Goal: Book appointment/travel/reservation

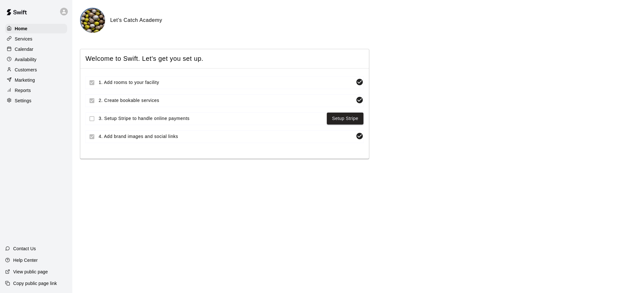
click at [27, 49] on p "Calendar" at bounding box center [24, 49] width 19 height 6
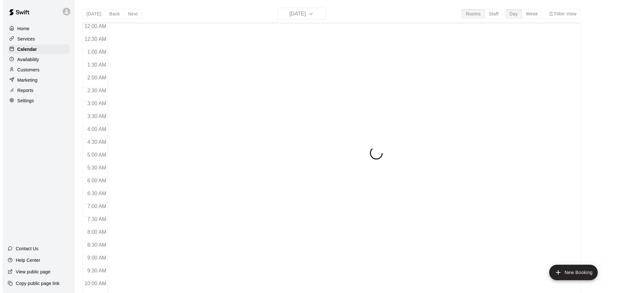
scroll to position [261, 0]
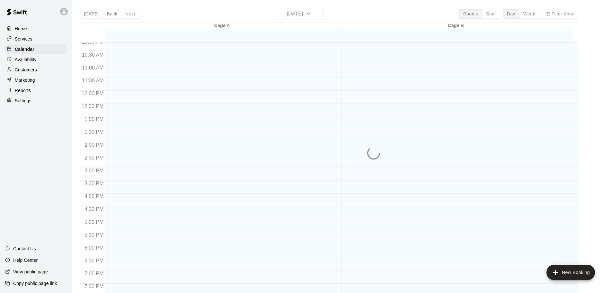
click at [311, 15] on div "[DATE] Back [DATE][DATE] Rooms Staff Day Week Filter View Cage A 12 Tue Cage B …" at bounding box center [329, 154] width 499 height 293
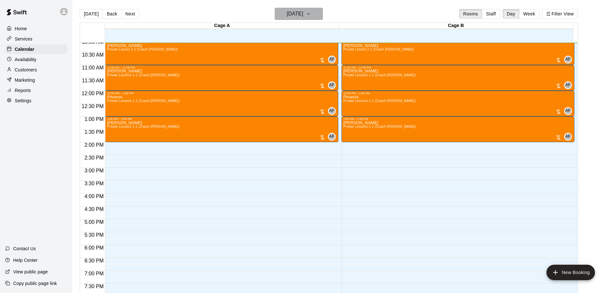
click at [303, 15] on h6 "[DATE]" at bounding box center [295, 13] width 16 height 9
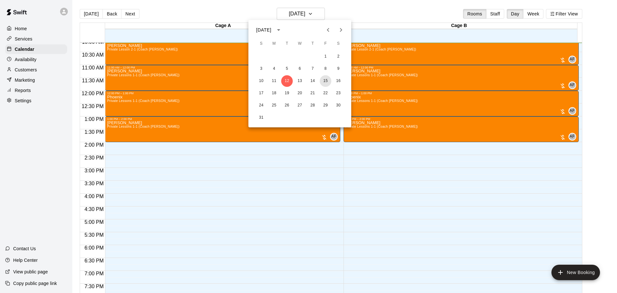
click at [326, 81] on button "15" at bounding box center [326, 81] width 12 height 12
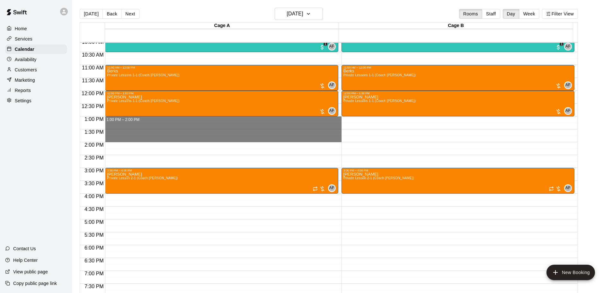
drag, startPoint x: 138, startPoint y: 122, endPoint x: 136, endPoint y: 138, distance: 16.6
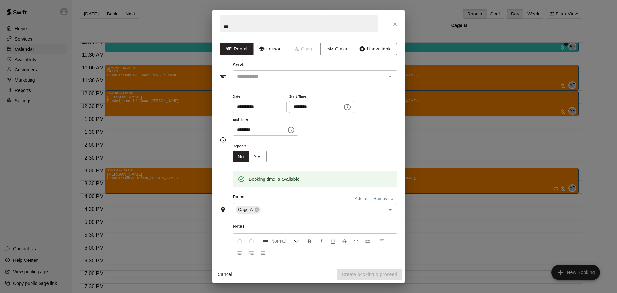
type input "***"
click at [269, 47] on button "Lesson" at bounding box center [270, 49] width 34 height 12
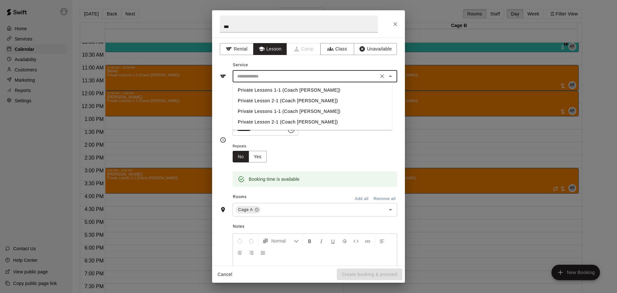
click at [266, 77] on input "text" at bounding box center [306, 76] width 142 height 8
click at [262, 89] on li "Private Lessons 1-1 (Coach [PERSON_NAME])" at bounding box center [313, 90] width 160 height 11
type input "**********"
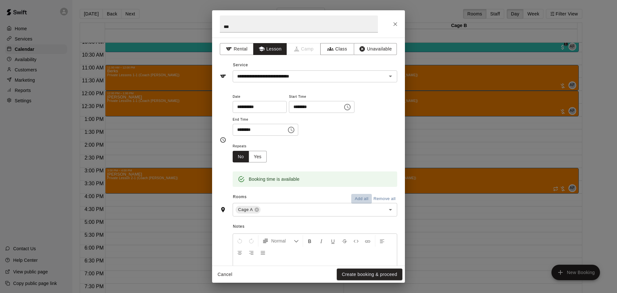
click at [355, 199] on button "Add all" at bounding box center [361, 199] width 21 height 10
click at [365, 275] on button "Create booking & proceed" at bounding box center [370, 274] width 66 height 12
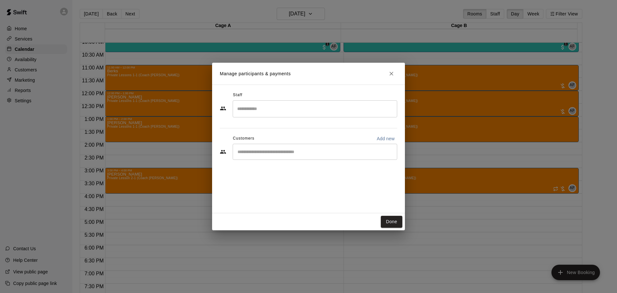
click at [264, 108] on input "Search staff" at bounding box center [315, 108] width 159 height 11
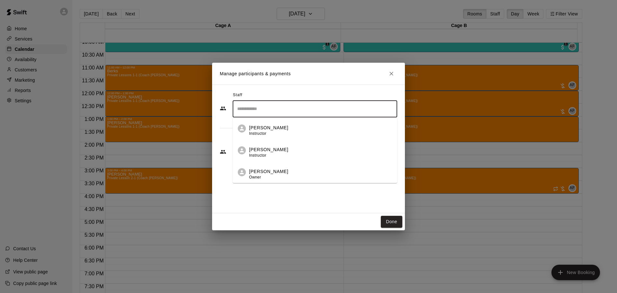
click at [246, 177] on li "[PERSON_NAME] Owner" at bounding box center [315, 172] width 165 height 22
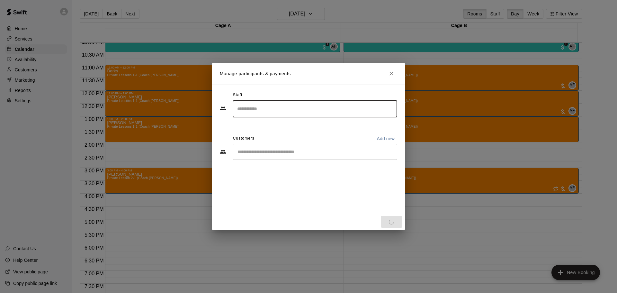
click at [253, 153] on input "Start typing to search customers..." at bounding box center [315, 151] width 159 height 6
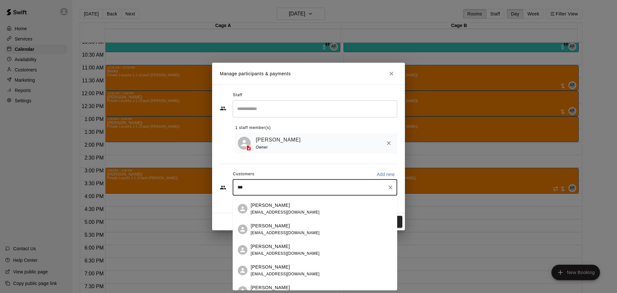
scroll to position [225, 0]
click at [202, 188] on div "Manage participants & payments Staff ​ 1 staff member(s) [PERSON_NAME] Owner Cu…" at bounding box center [308, 146] width 617 height 293
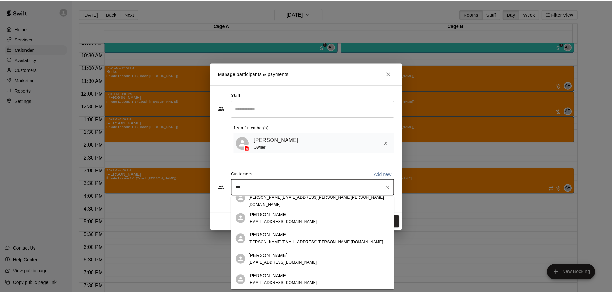
scroll to position [0, 0]
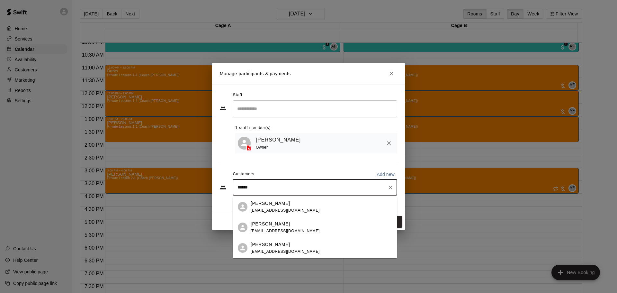
type input "*******"
click at [265, 225] on p "[PERSON_NAME]" at bounding box center [270, 223] width 39 height 7
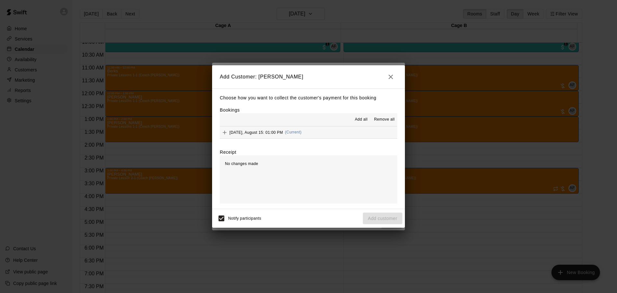
click at [356, 118] on span "Add all" at bounding box center [361, 119] width 13 height 6
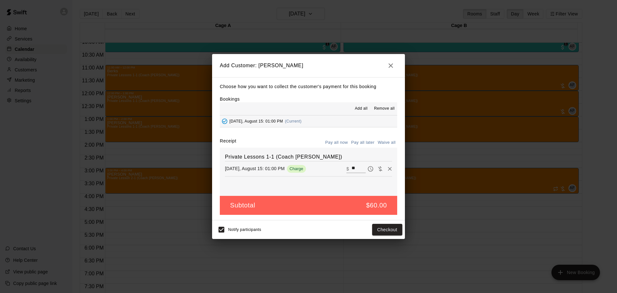
click at [369, 144] on button "Pay all later" at bounding box center [363, 143] width 27 height 10
click at [380, 228] on button "Add customer" at bounding box center [383, 230] width 40 height 12
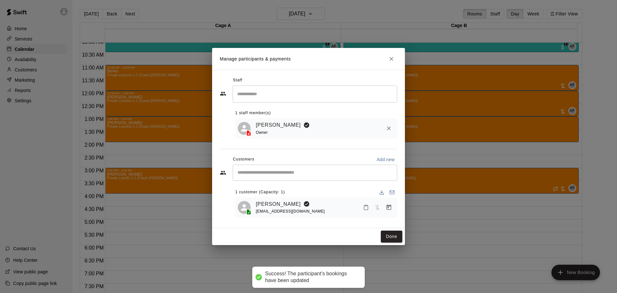
click at [394, 238] on button "Done" at bounding box center [392, 236] width 22 height 12
